Goal: Check status: Check status

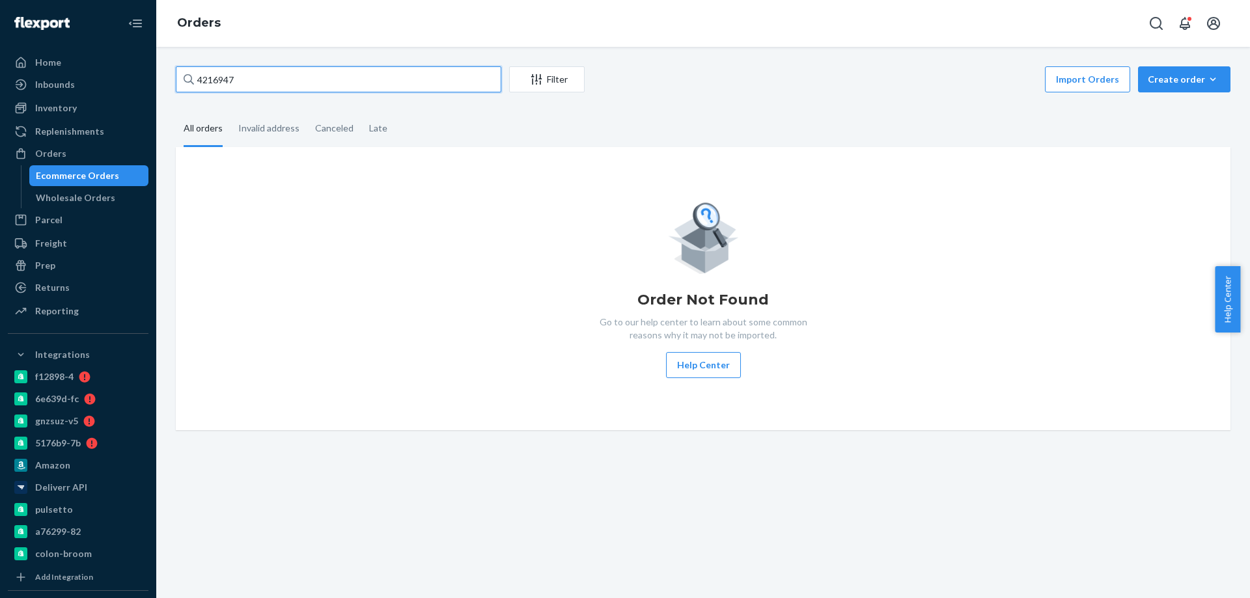
click at [320, 87] on input "4216947" at bounding box center [338, 79] width 325 height 26
click at [83, 181] on div "Ecommerce Orders" at bounding box center [77, 175] width 83 height 13
drag, startPoint x: 185, startPoint y: 68, endPoint x: 135, endPoint y: 57, distance: 51.5
click at [144, 59] on div "Home Inbounds Shipping Plans Problems Inventory Products Branded Packaging Repl…" at bounding box center [625, 299] width 1250 height 598
paste input "9711"
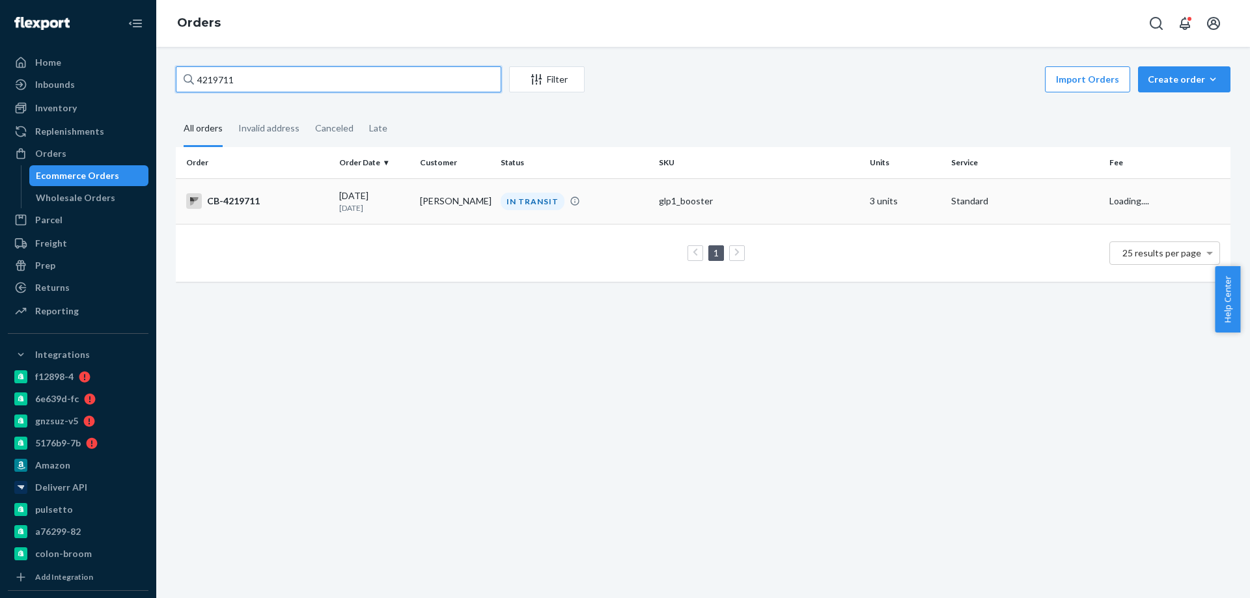
type input "4219711"
click at [415, 219] on td "[PERSON_NAME]" at bounding box center [455, 201] width 81 height 46
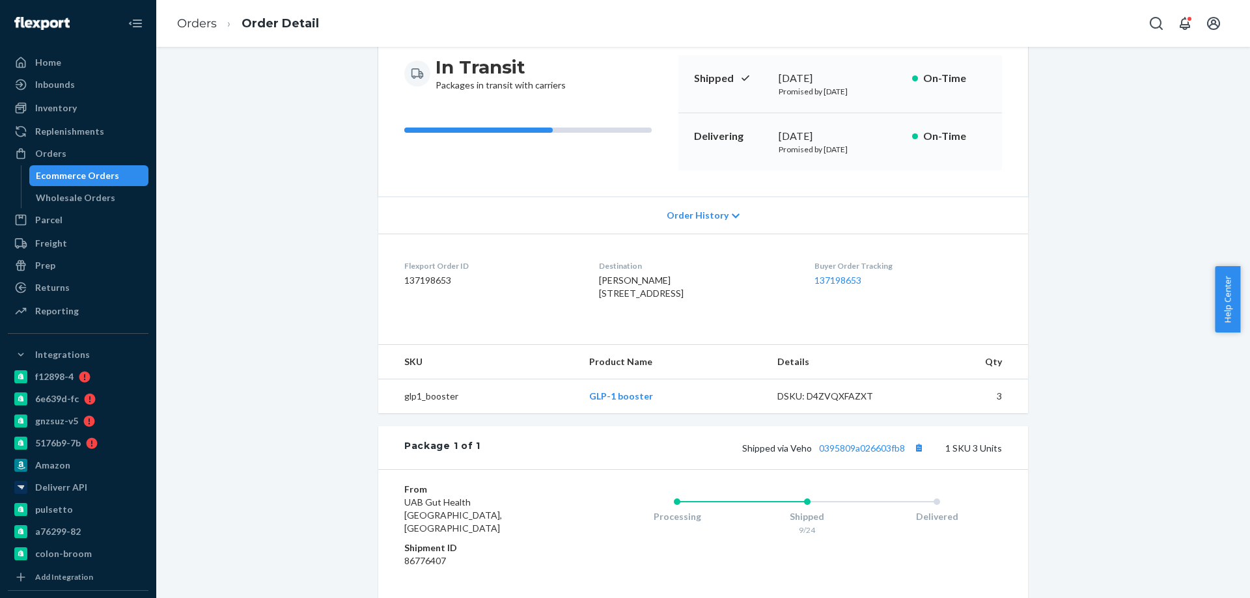
scroll to position [260, 0]
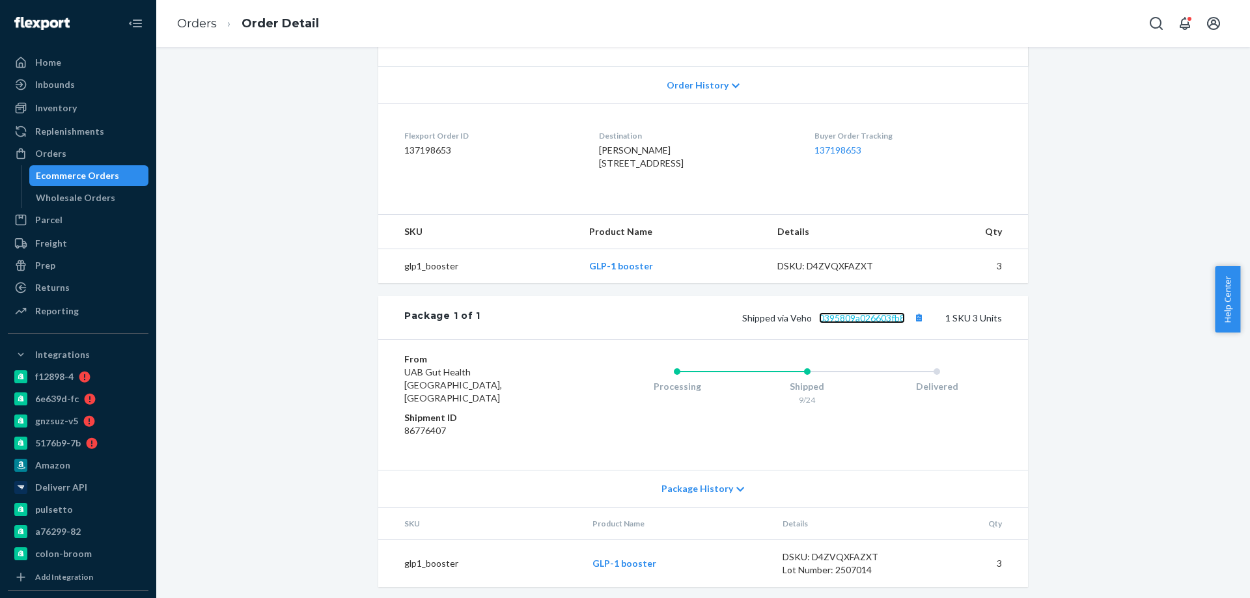
click at [853, 323] on link "0395809a026603fb8" at bounding box center [862, 317] width 86 height 11
click at [98, 178] on div "Ecommerce Orders" at bounding box center [77, 175] width 83 height 13
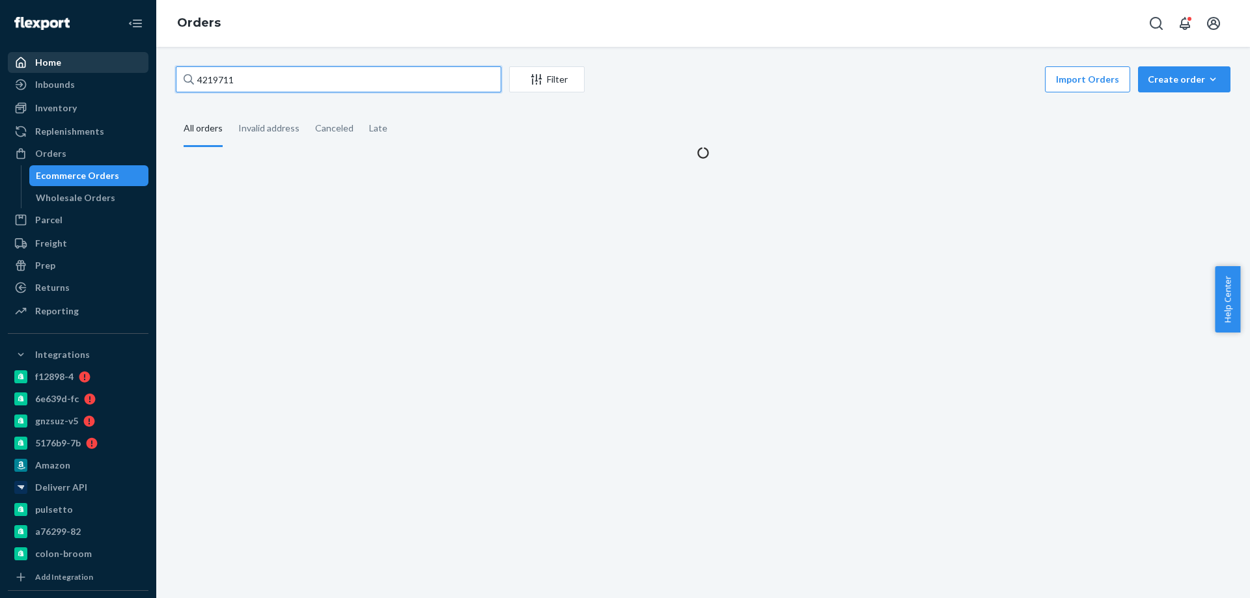
drag, startPoint x: 260, startPoint y: 81, endPoint x: 46, endPoint y: 69, distance: 214.5
click at [100, 77] on div "Home Inbounds Shipping Plans Problems Inventory Products Branded Packaging Repl…" at bounding box center [625, 299] width 1250 height 598
paste input "0326"
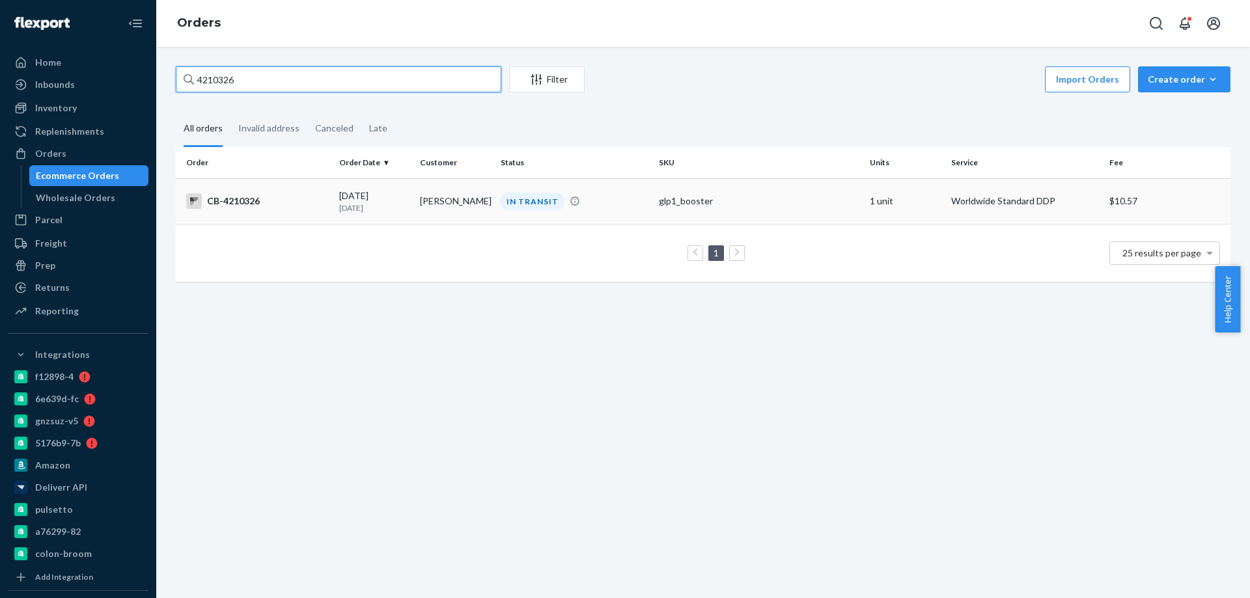
type input "4210326"
click at [420, 206] on td "[PERSON_NAME]" at bounding box center [455, 201] width 81 height 46
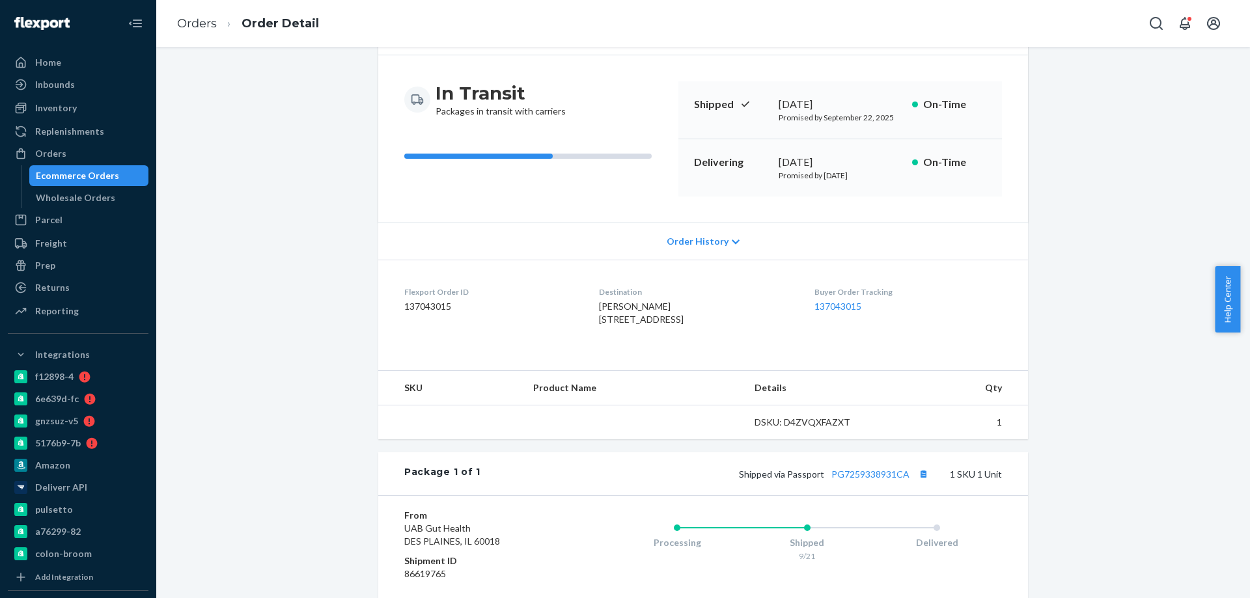
scroll to position [195, 0]
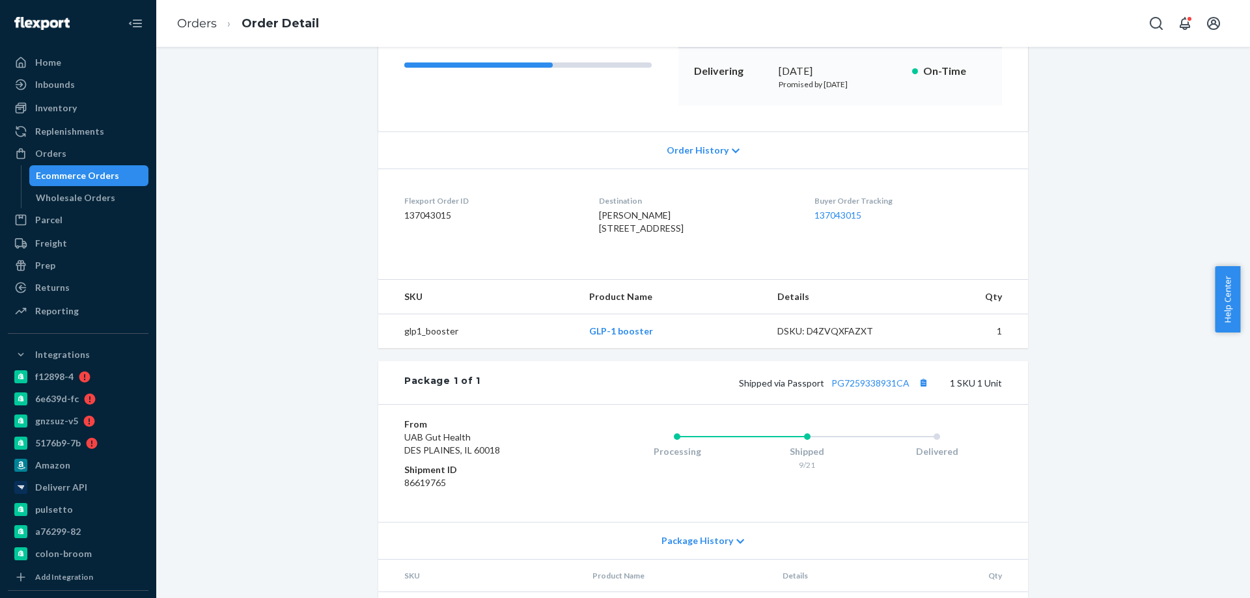
click at [860, 391] on div "Shipped via Passport PG7259338931CA 1 SKU 1 Unit" at bounding box center [740, 382] width 521 height 17
click at [862, 389] on link "PG7259338931CA" at bounding box center [870, 383] width 78 height 11
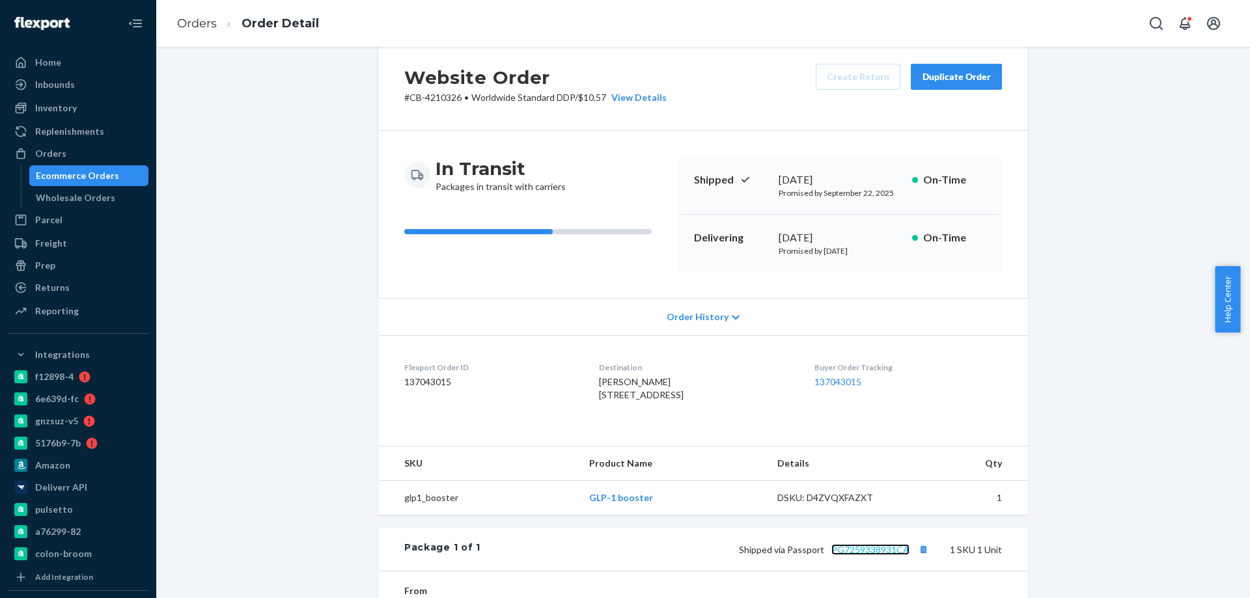
scroll to position [0, 0]
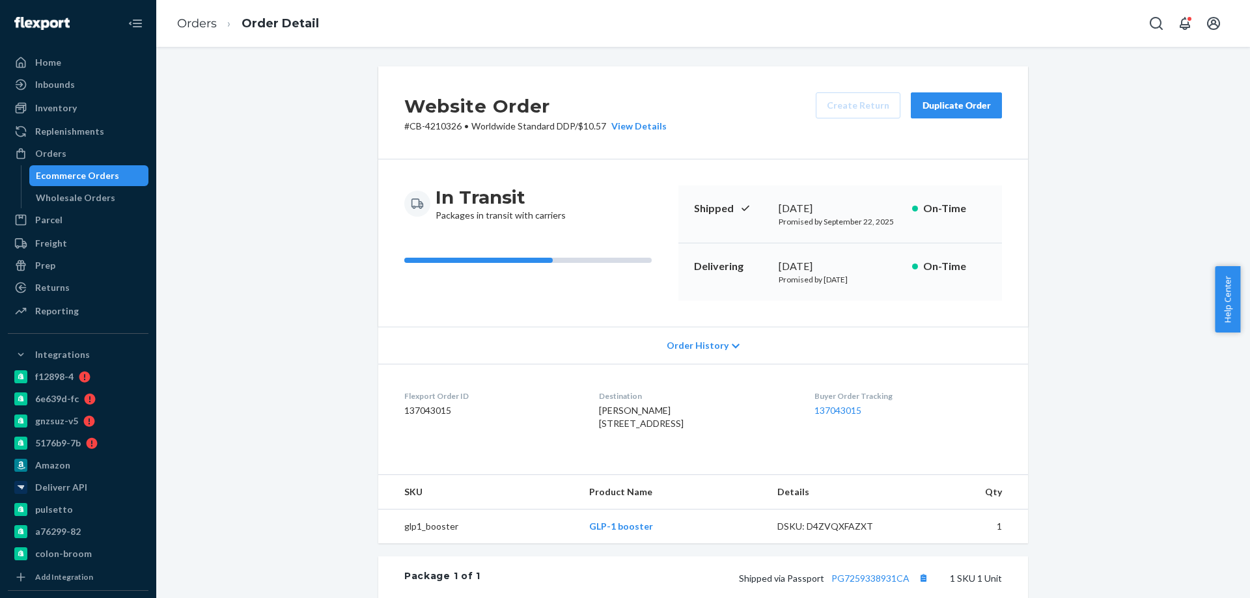
click at [83, 177] on div "Ecommerce Orders" at bounding box center [77, 175] width 83 height 13
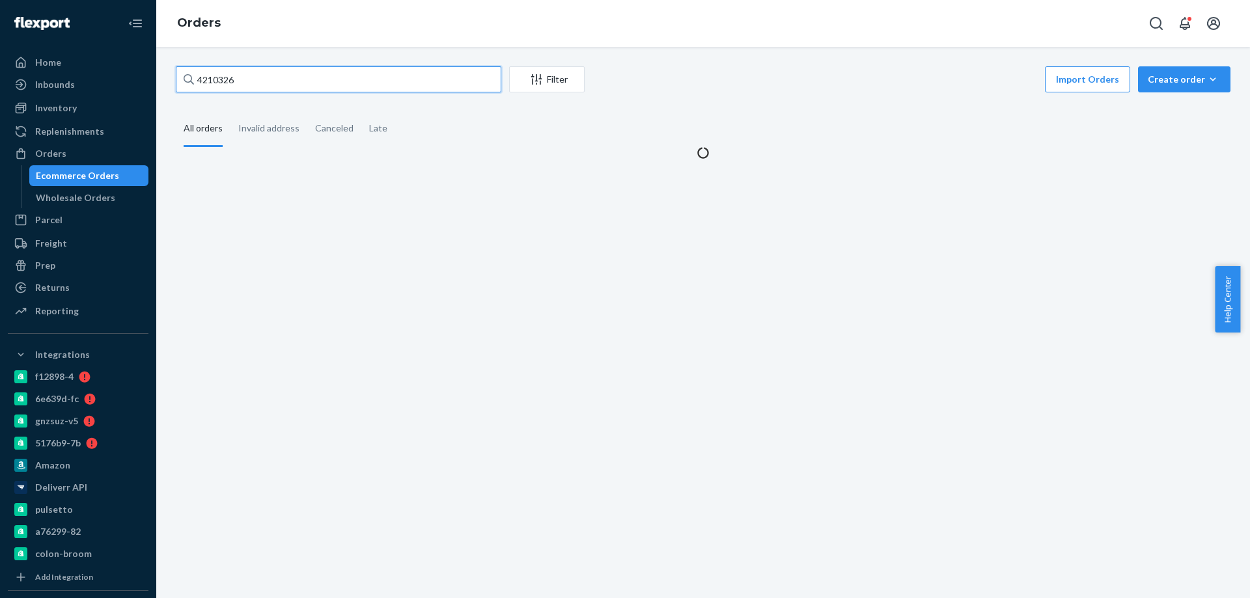
drag, startPoint x: 205, startPoint y: 79, endPoint x: 7, endPoint y: 74, distance: 198.6
click at [27, 76] on div "Home Inbounds Shipping Plans Problems Inventory Products Branded Packaging Repl…" at bounding box center [625, 299] width 1250 height 598
paste input "154161"
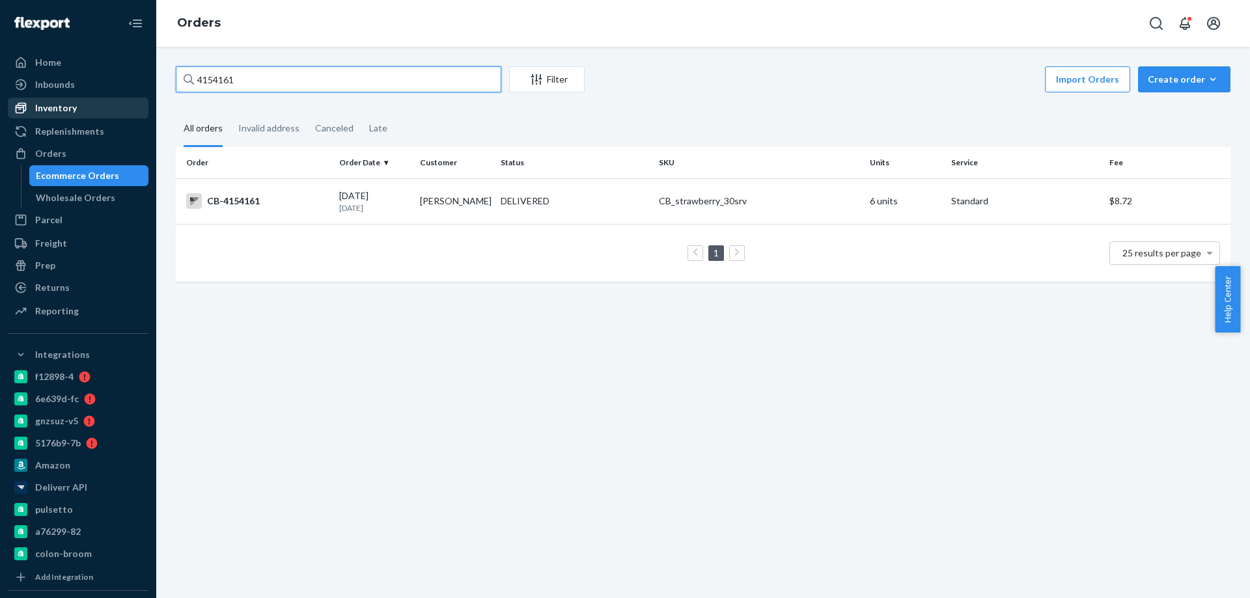
click at [70, 103] on div "Home Inbounds Shipping Plans Problems Inventory Products Branded Packaging Repl…" at bounding box center [625, 299] width 1250 height 598
paste input "222763"
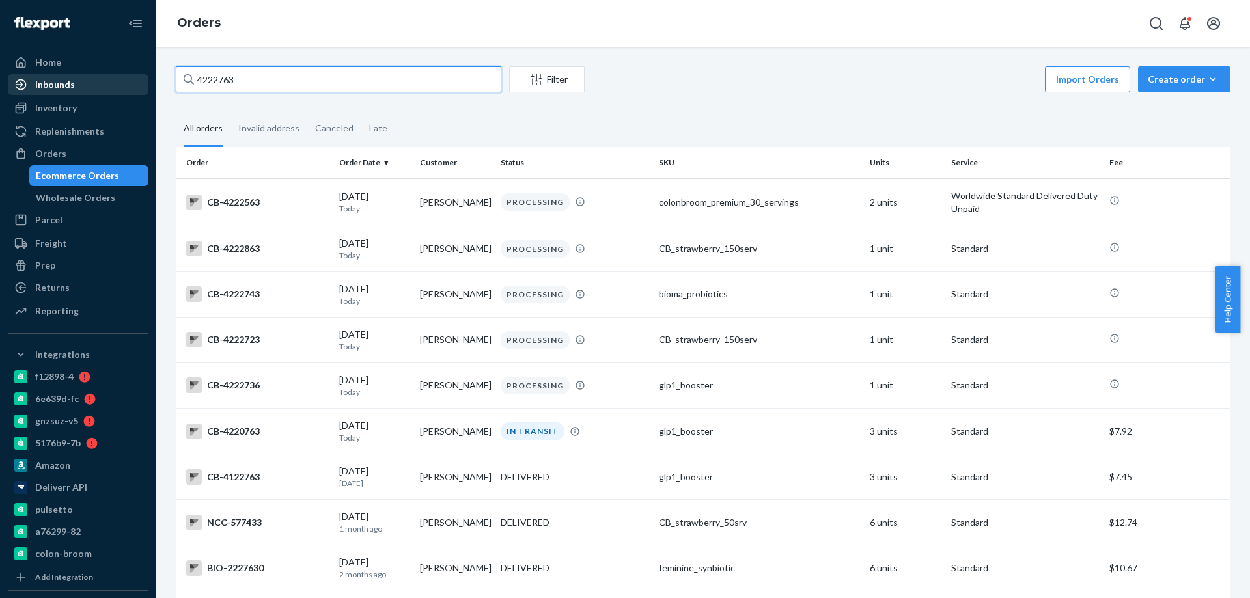
drag, startPoint x: 295, startPoint y: 85, endPoint x: 77, endPoint y: 76, distance: 217.6
click at [95, 77] on div "Home Inbounds Shipping Plans Problems Inventory Products Branded Packaging Repl…" at bounding box center [625, 299] width 1250 height 598
paste input "82"
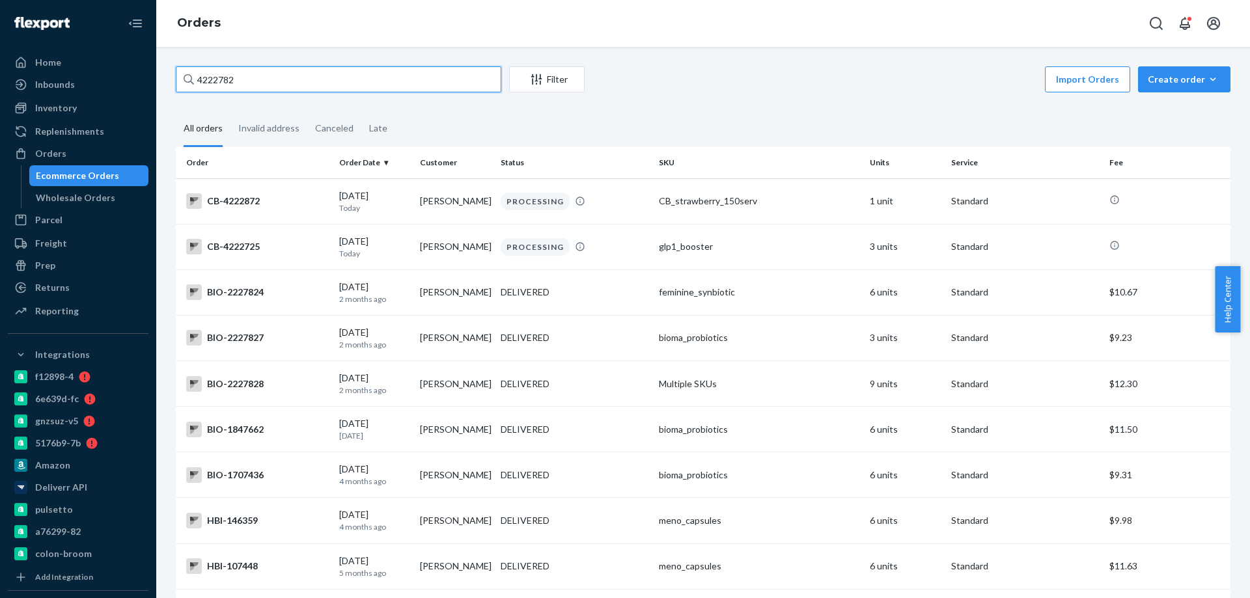
drag, startPoint x: 265, startPoint y: 69, endPoint x: 0, endPoint y: 25, distance: 268.6
click at [85, 48] on div "Home Inbounds Shipping Plans Problems Inventory Products Branded Packaging Repl…" at bounding box center [625, 299] width 1250 height 598
paste input "[PERSON_NAME]"
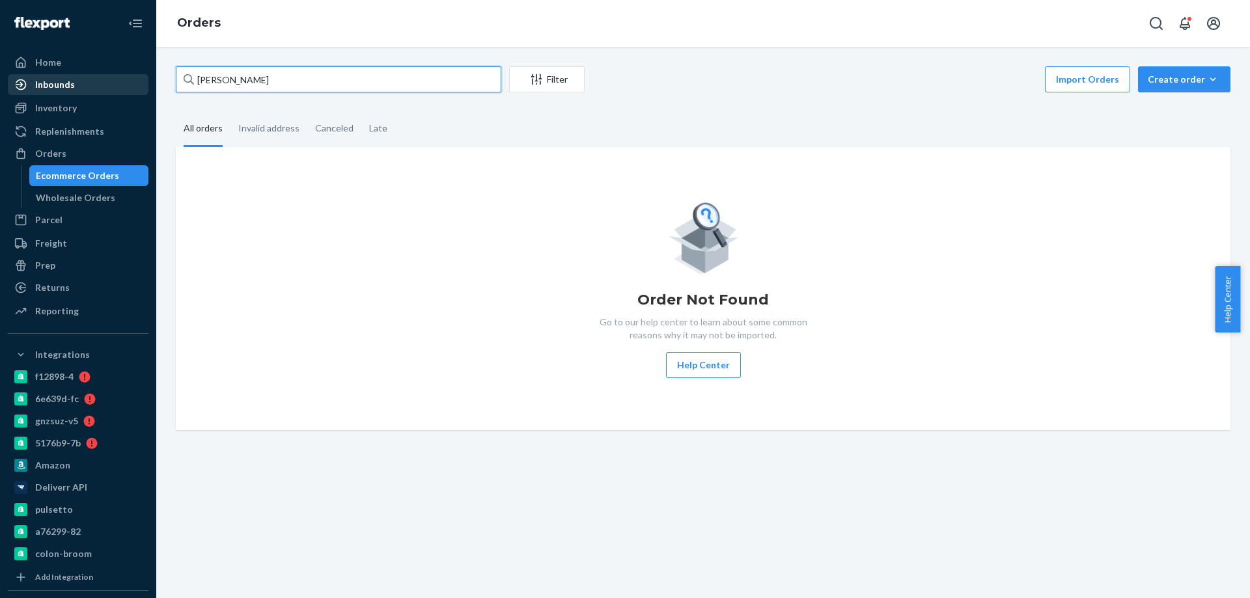
paste input "4222786"
drag, startPoint x: 261, startPoint y: 82, endPoint x: 32, endPoint y: 81, distance: 229.1
click at [51, 83] on div "Home Inbounds Shipping Plans Problems Inventory Products Branded Packaging Repl…" at bounding box center [625, 299] width 1250 height 598
type input "4222786"
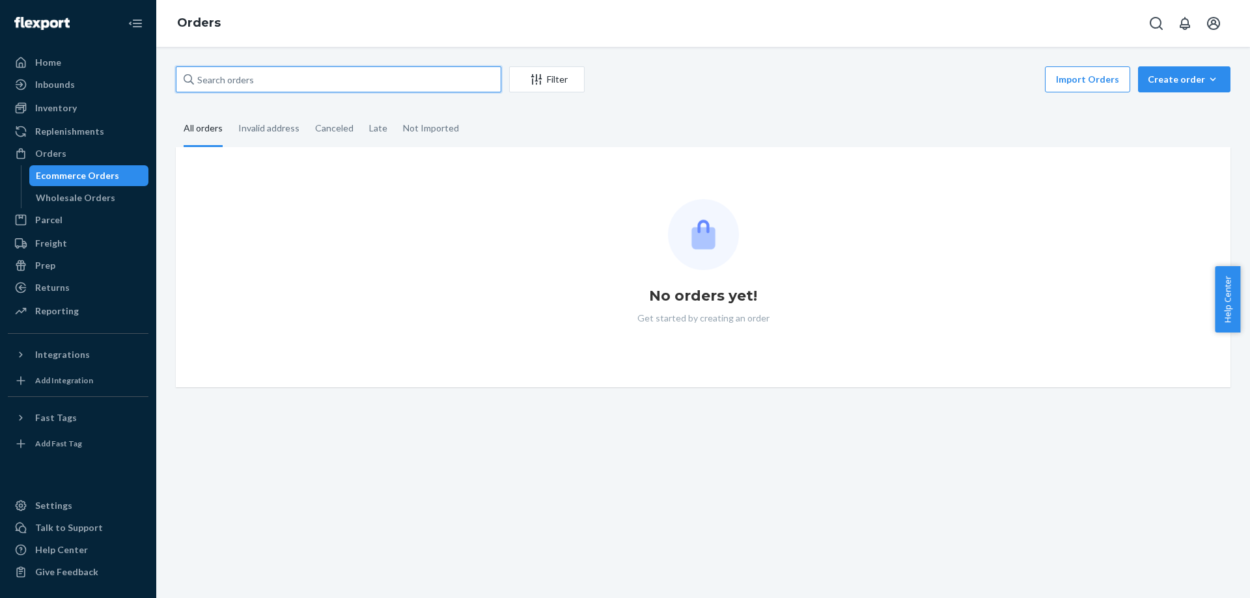
click at [253, 90] on input "text" at bounding box center [338, 79] width 325 height 26
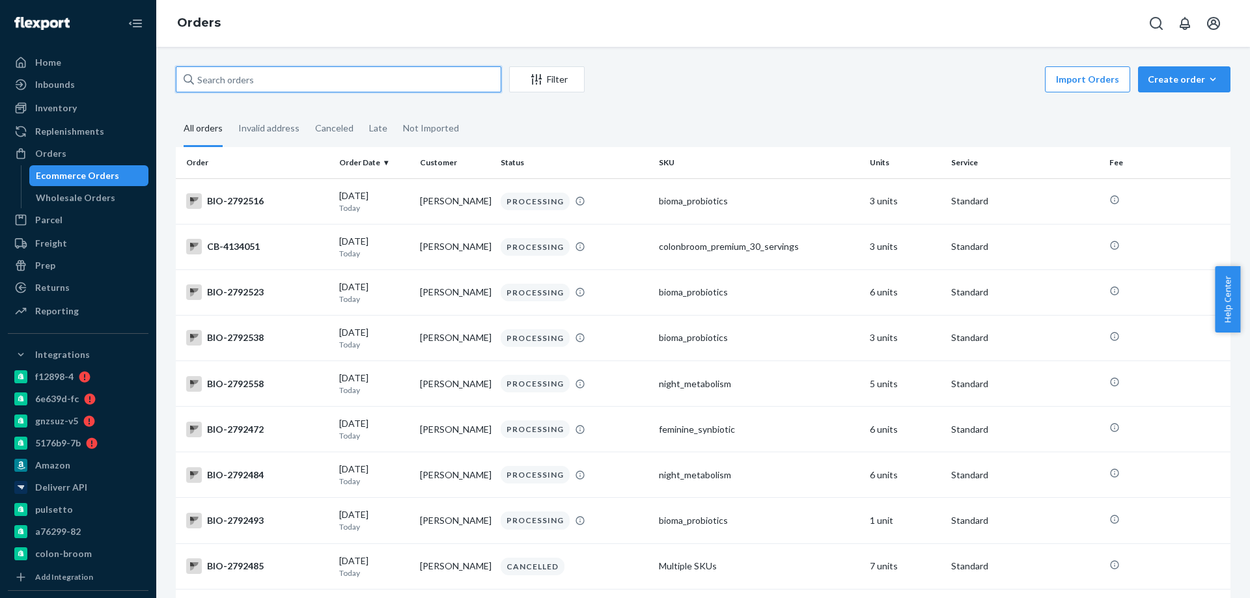
paste input "[PERSON_NAME]"
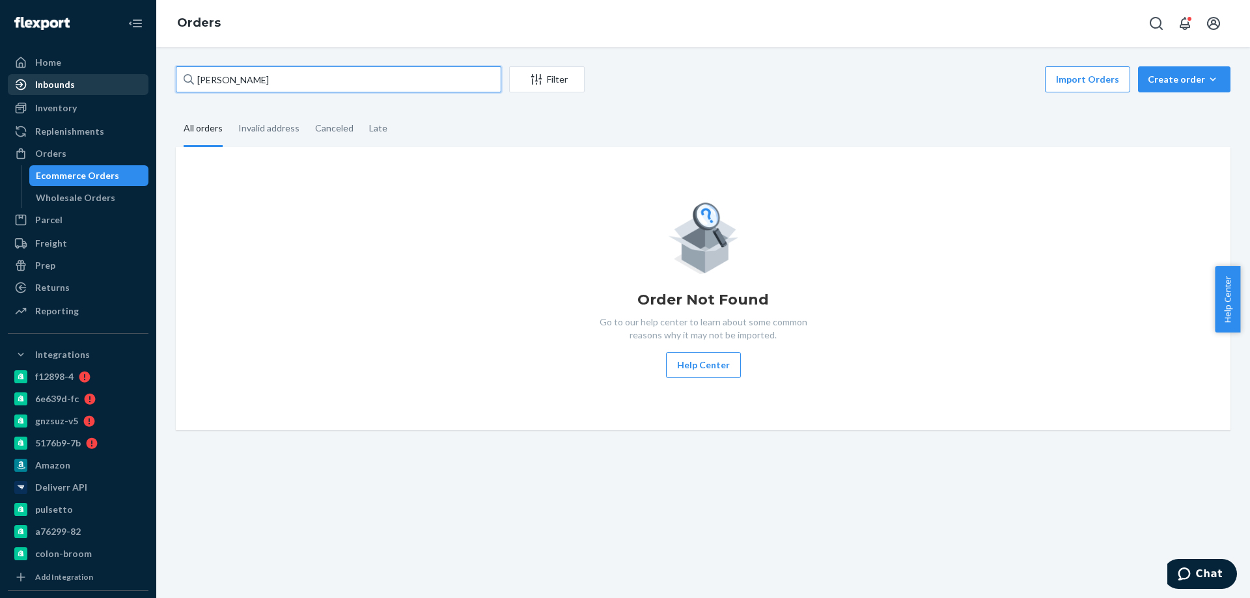
paste input "4192925"
drag, startPoint x: 277, startPoint y: 76, endPoint x: 66, endPoint y: 75, distance: 210.9
click at [76, 75] on div "Home Inbounds Shipping Plans Problems Inventory Products Branded Packaging Repl…" at bounding box center [625, 299] width 1250 height 598
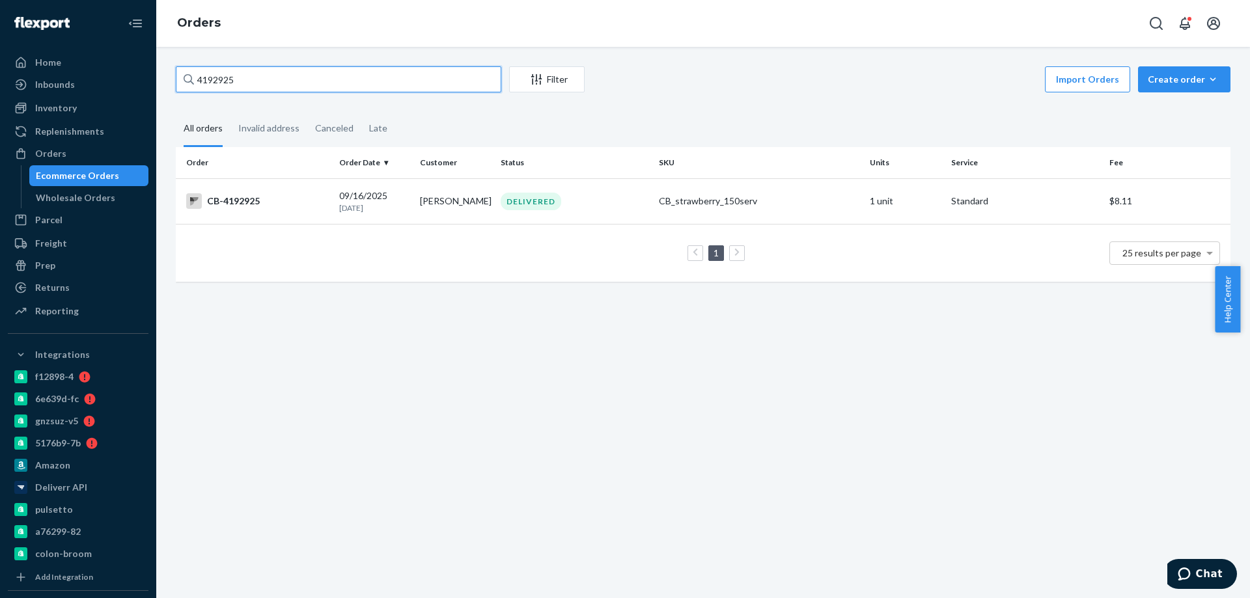
type input "4192925"
